Goal: Task Accomplishment & Management: Use online tool/utility

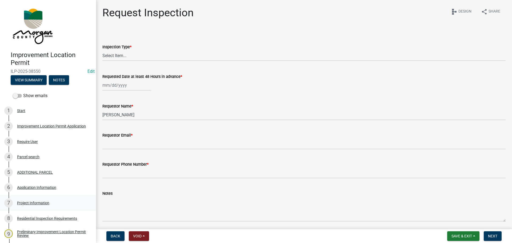
click at [39, 202] on div "Project Information" at bounding box center [33, 203] width 32 height 4
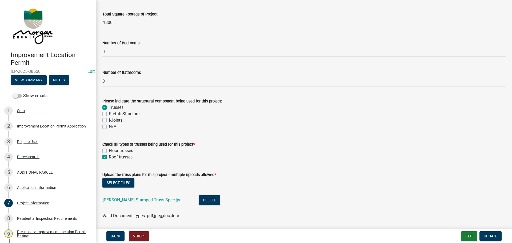
scroll to position [293, 0]
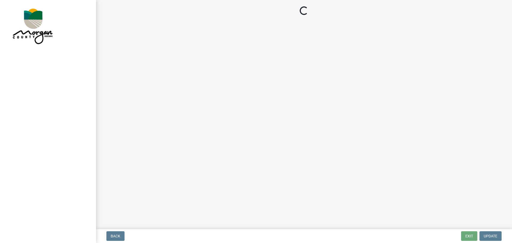
select select "3: 3"
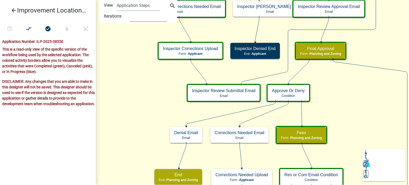
click at [158, 20] on select "1 2 3" at bounding box center [148, 16] width 37 height 11
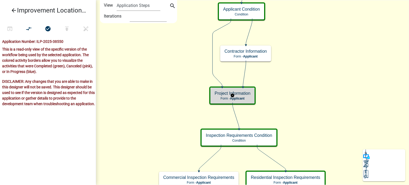
click at [240, 94] on h5 "Project Information" at bounding box center [233, 93] width 36 height 5
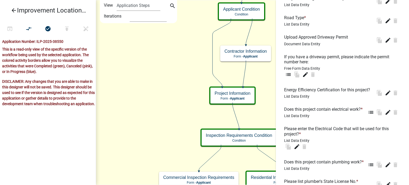
scroll to position [720, 0]
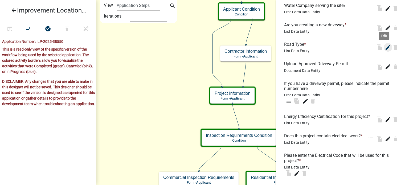
click at [386, 51] on icon "edit" at bounding box center [388, 47] width 6 height 6
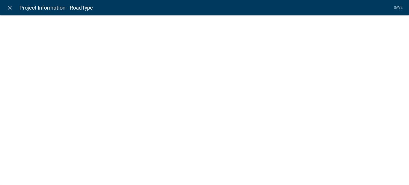
select select "list-data"
select select
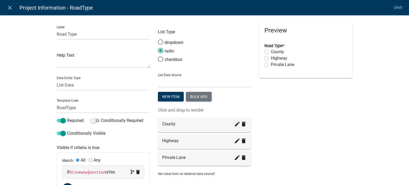
click at [32, 72] on div "Label Road Type Help Text Data Entity Type Free Form Text Document Display Enti…" at bounding box center [204, 116] width 409 height 221
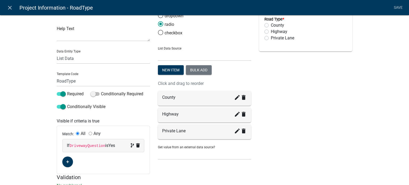
click at [43, 106] on div "Label Road Type Help Text Data Entity Type Free Form Text Document Display Enti…" at bounding box center [204, 90] width 409 height 221
click at [18, 82] on div "Label Road Type Help Text Data Entity Type Free Form Text Document Display Enti…" at bounding box center [204, 90] width 409 height 221
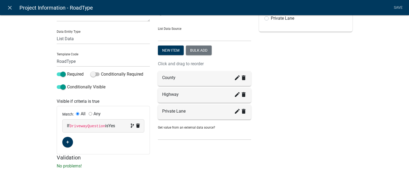
scroll to position [20, 0]
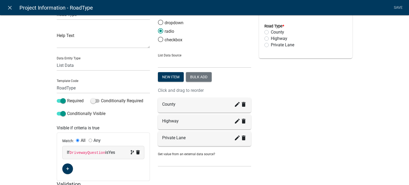
click at [31, 67] on div "Label Road Type Help Text Data Entity Type Free Form Text Document Display Enti…" at bounding box center [204, 97] width 409 height 221
click at [24, 75] on div "Label Road Type Help Text Data Entity Type Free Form Text Document Display Enti…" at bounding box center [204, 97] width 409 height 221
click at [36, 60] on div "Label Road Type Help Text Data Entity Type Free Form Text Document Display Enti…" at bounding box center [204, 97] width 409 height 221
click at [29, 42] on div "Label Road Type Help Text Data Entity Type Free Form Text Document Display Enti…" at bounding box center [204, 97] width 409 height 221
click at [29, 47] on div "Label Road Type Help Text Data Entity Type Free Form Text Document Display Enti…" at bounding box center [204, 97] width 409 height 221
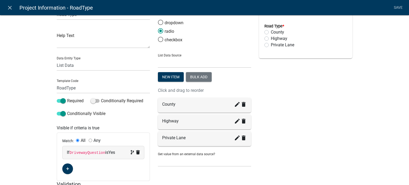
click at [33, 55] on div "Label Road Type Help Text Data Entity Type Free Form Text Document Display Enti…" at bounding box center [204, 97] width 409 height 221
click at [22, 56] on div "Label Road Type Help Text Data Entity Type Free Form Text Document Display Enti…" at bounding box center [204, 97] width 409 height 221
click at [9, 7] on icon "close" at bounding box center [10, 8] width 6 height 6
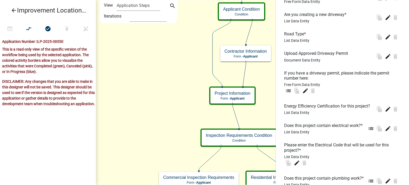
scroll to position [703, 0]
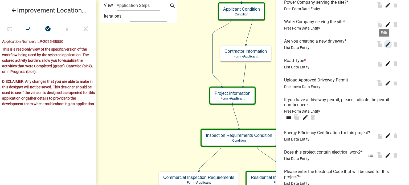
click at [385, 47] on icon "edit" at bounding box center [388, 44] width 6 height 6
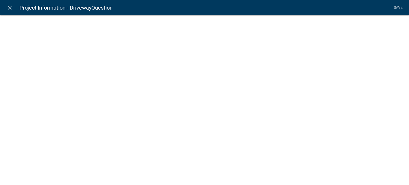
select select "list-data"
select select
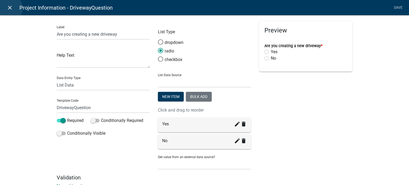
click at [9, 8] on icon "close" at bounding box center [10, 8] width 6 height 6
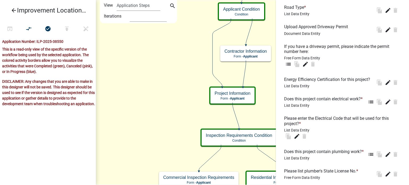
scroll to position [730, 0]
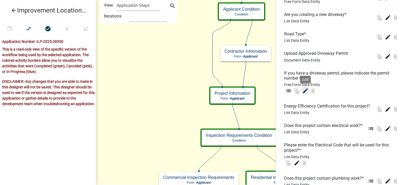
click at [304, 94] on icon "edit" at bounding box center [306, 91] width 6 height 6
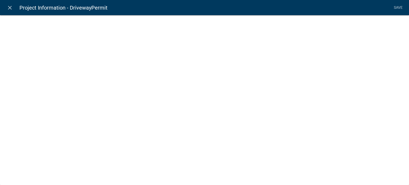
select select
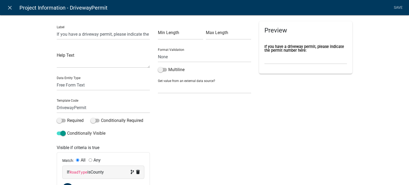
click at [42, 69] on div "Label If you have a driveway permit, please indicate the permit number here: He…" at bounding box center [204, 116] width 409 height 221
click at [41, 68] on div "Label If you have a driveway permit, please indicate the permit number here: He…" at bounding box center [204, 116] width 409 height 221
click at [9, 7] on icon "close" at bounding box center [10, 8] width 6 height 6
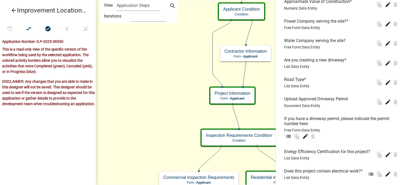
scroll to position [677, 0]
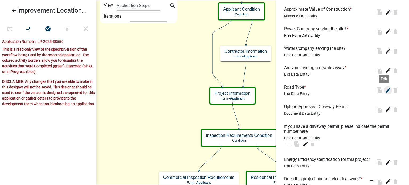
click at [385, 94] on icon "edit" at bounding box center [388, 90] width 6 height 6
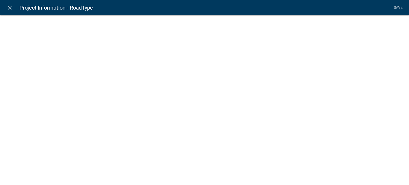
select select "list-data"
select select
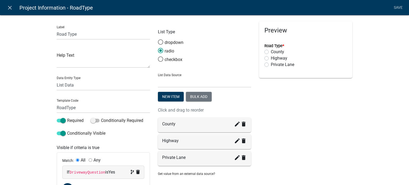
click at [37, 49] on div "Label Road Type Help Text Data Entity Type Free Form Text Document Display Enti…" at bounding box center [204, 116] width 409 height 221
click at [18, 33] on div "Label Road Type Help Text Data Entity Type Free Form Text Document Display Enti…" at bounding box center [204, 116] width 409 height 221
click at [23, 44] on div "Label Road Type Help Text Data Entity Type Free Form Text Document Display Enti…" at bounding box center [204, 116] width 409 height 221
drag, startPoint x: 27, startPoint y: 44, endPoint x: 31, endPoint y: 40, distance: 5.8
click at [28, 44] on div "Label Road Type Help Text Data Entity Type Free Form Text Document Display Enti…" at bounding box center [204, 116] width 409 height 221
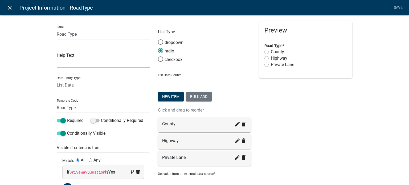
click at [12, 9] on icon "close" at bounding box center [10, 8] width 6 height 6
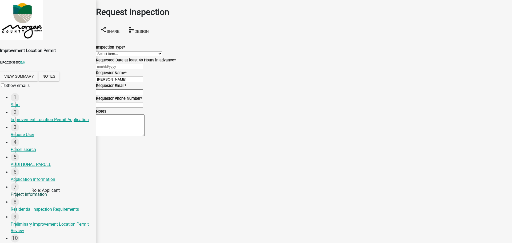
click at [36, 198] on div "Project Information" at bounding box center [51, 194] width 81 height 6
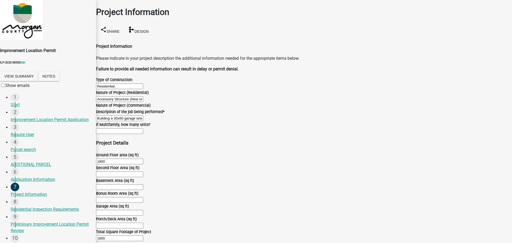
scroll to position [586, 0]
